Goal: Register for event/course

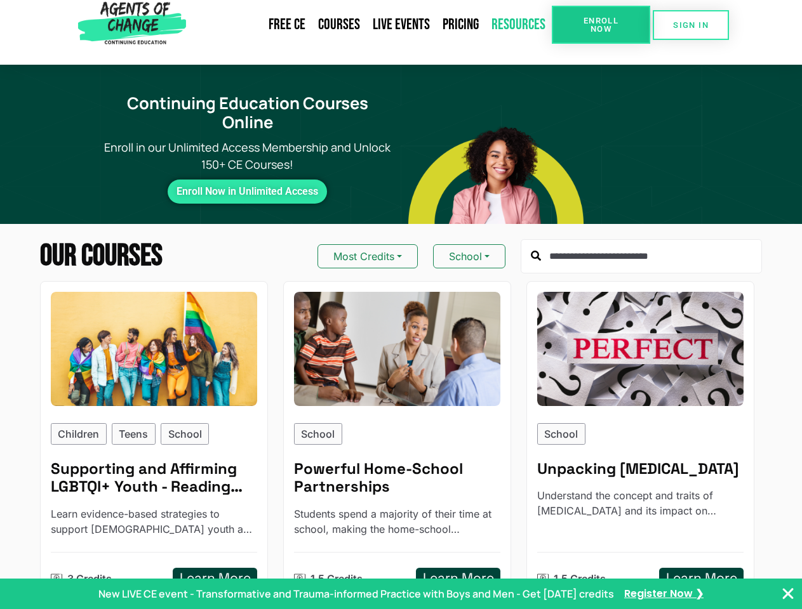
click at [497, 39] on link "Resources" at bounding box center [518, 24] width 67 height 29
click at [601, 25] on span "Enroll Now" at bounding box center [601, 25] width 58 height 17
click at [690, 25] on span "SIGN IN" at bounding box center [691, 25] width 36 height 8
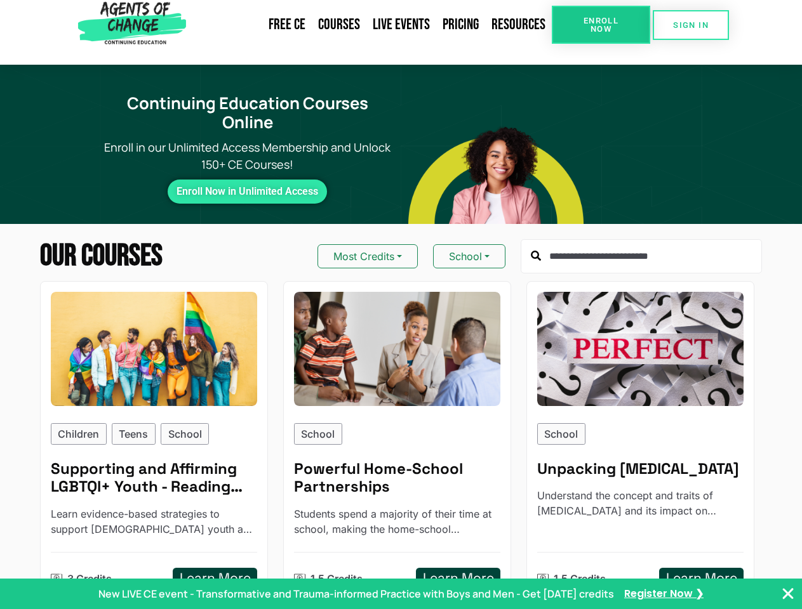
click at [367, 244] on button "Most Credits" at bounding box center [367, 256] width 100 height 24
click at [468, 244] on button "School" at bounding box center [469, 256] width 72 height 24
click at [79, 427] on p "Children" at bounding box center [78, 434] width 41 height 15
click at [134, 427] on p "Teens" at bounding box center [133, 434] width 29 height 15
